Goal: Task Accomplishment & Management: Complete application form

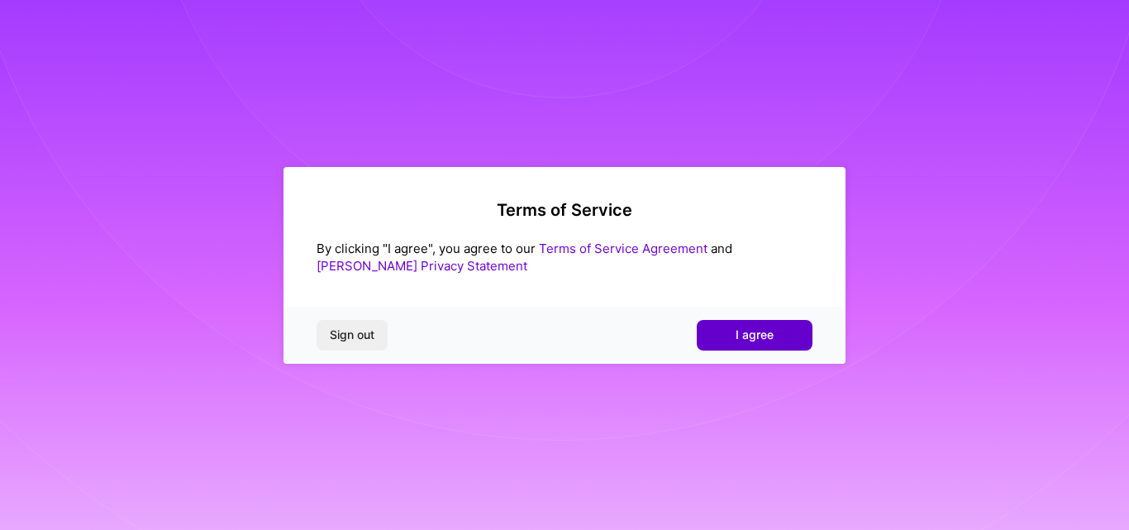
click at [753, 328] on span "I agree" at bounding box center [755, 335] width 38 height 17
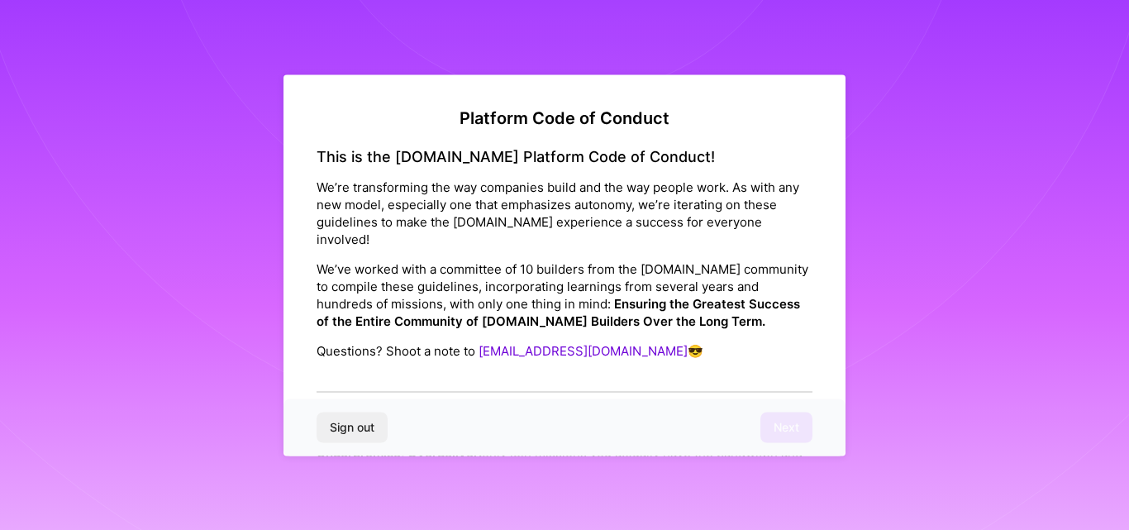
click at [370, 360] on div "This is the [DOMAIN_NAME] Platform Code of Conduct! We’re transforming the way …" at bounding box center [565, 270] width 496 height 246
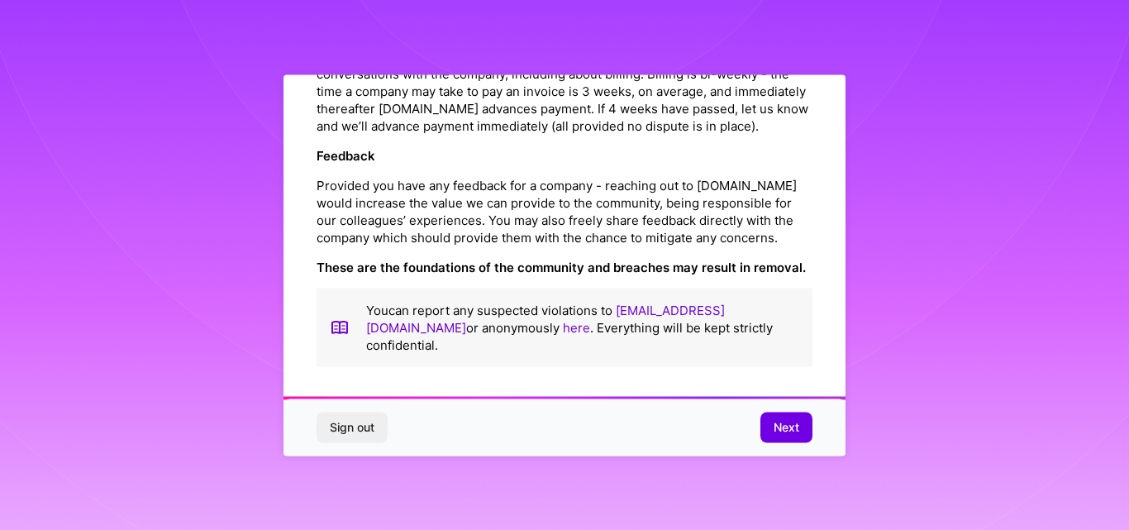
scroll to position [1963, 0]
click at [781, 427] on span "Next" at bounding box center [787, 427] width 26 height 17
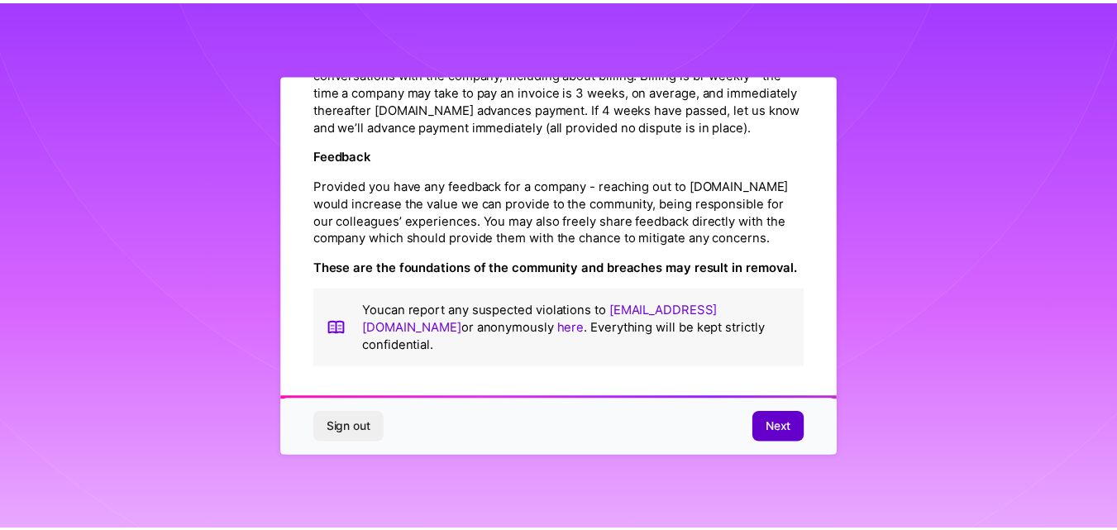
scroll to position [65, 0]
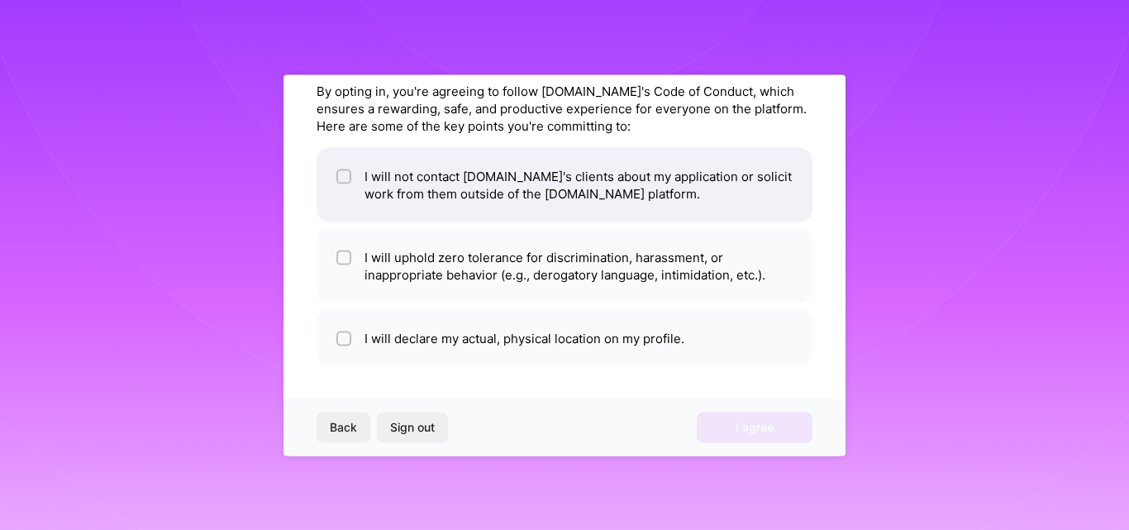
click at [351, 179] on div at bounding box center [344, 176] width 15 height 15
checkbox input "true"
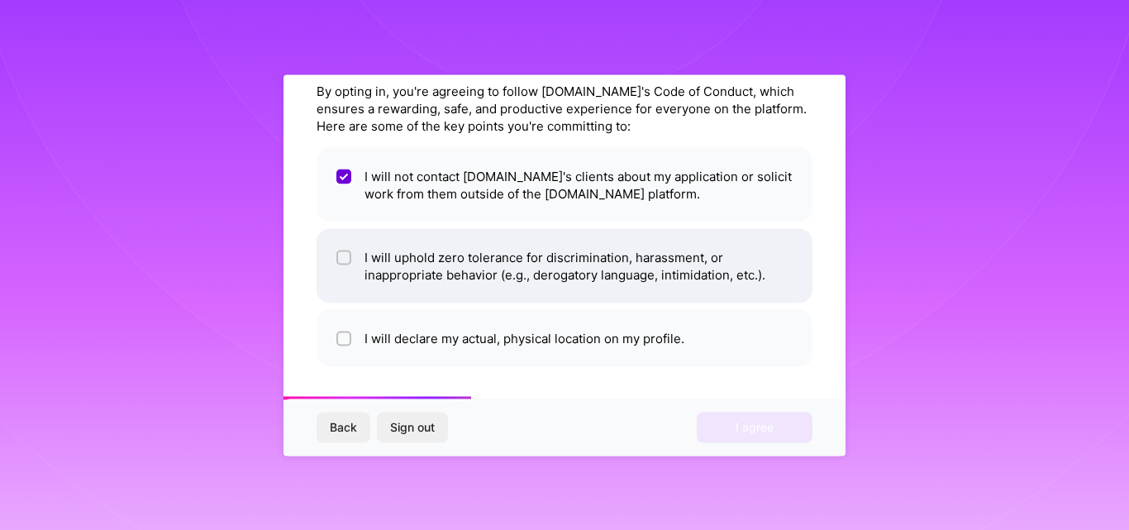
click at [342, 259] on input "checkbox" at bounding box center [346, 258] width 12 height 12
checkbox input "true"
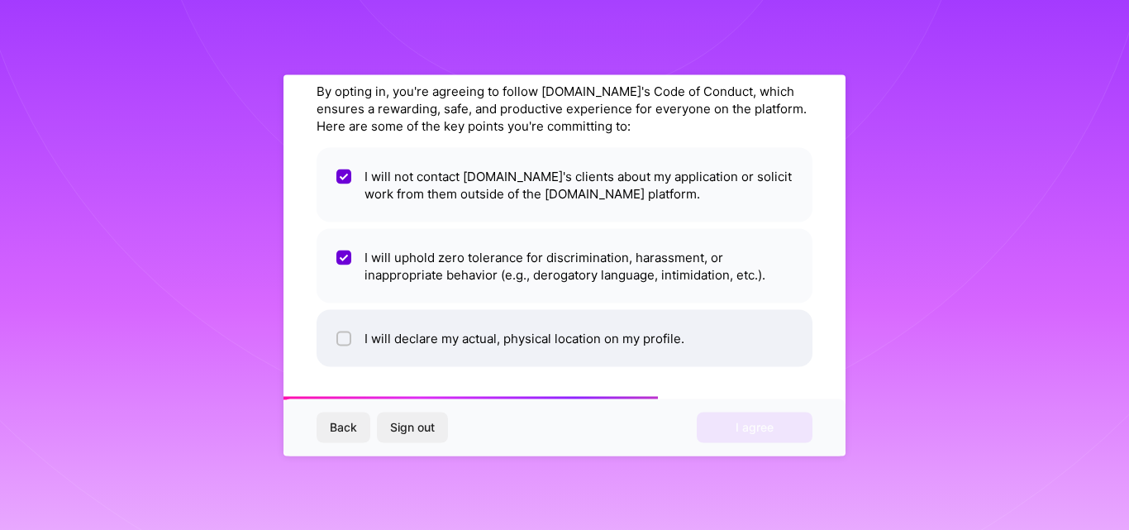
click at [345, 332] on div at bounding box center [344, 338] width 15 height 15
checkbox input "true"
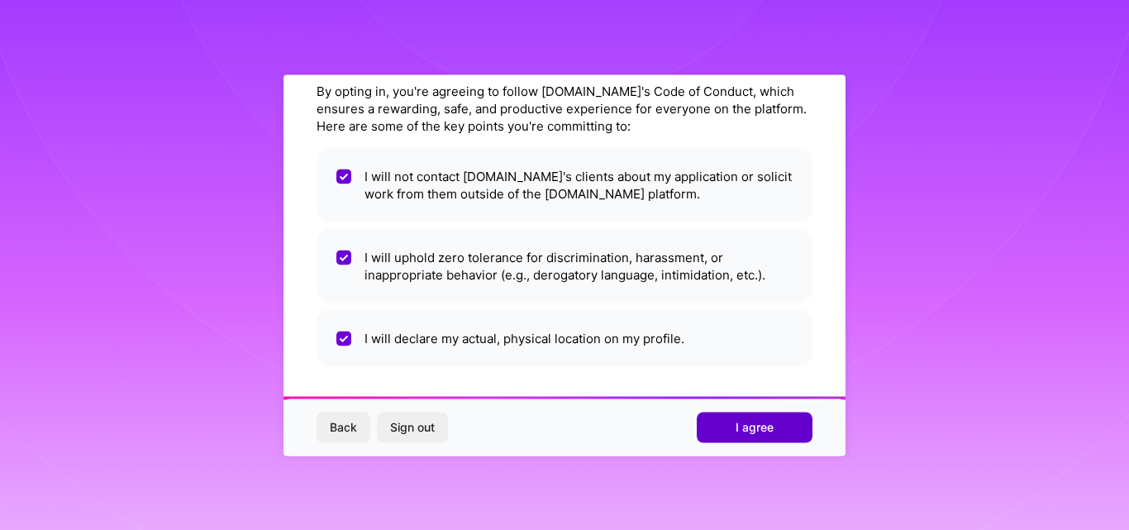
click at [728, 431] on button "I agree" at bounding box center [755, 428] width 116 height 30
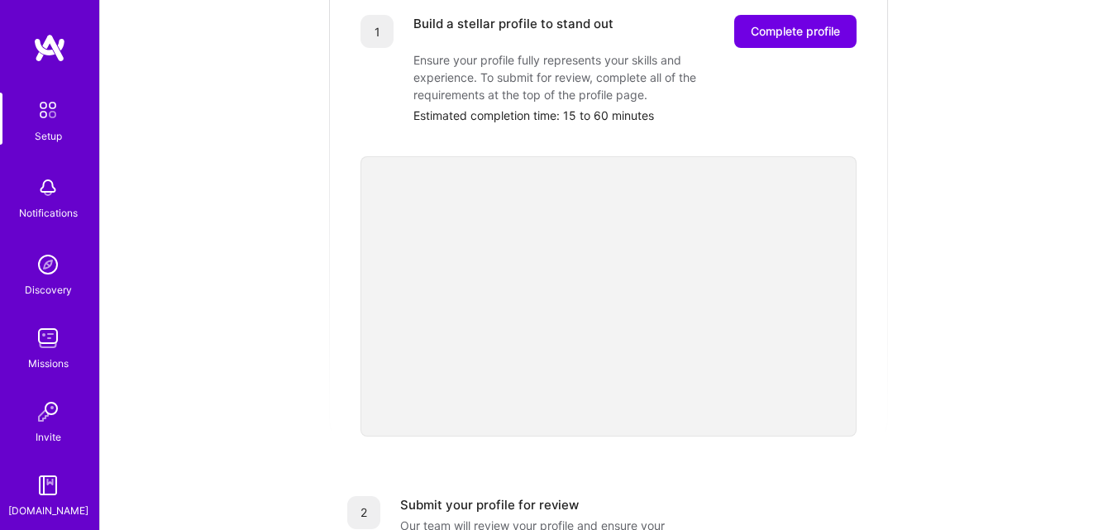
scroll to position [231, 0]
